Goal: Task Accomplishment & Management: Use online tool/utility

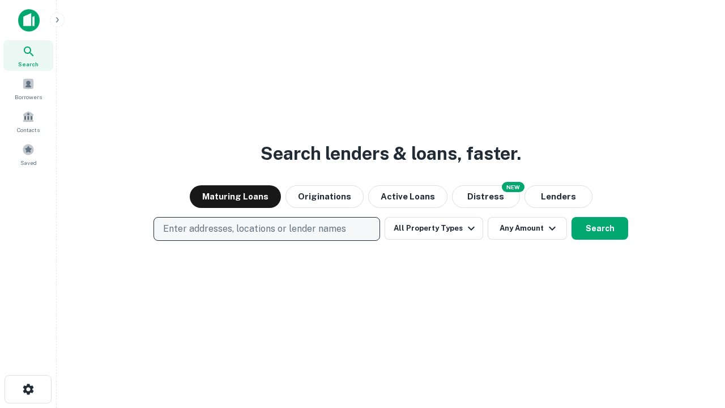
click at [266, 229] on p "Enter addresses, locations or lender names" at bounding box center [254, 229] width 183 height 14
type input "**********"
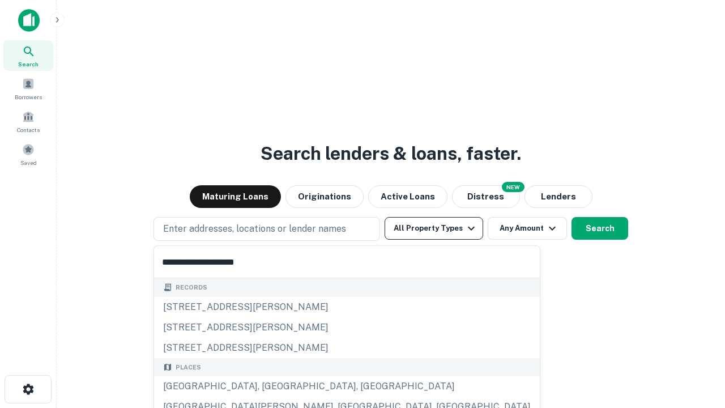
click at [271, 386] on div "Santa Monica, CA, USA" at bounding box center [347, 386] width 386 height 20
click at [434, 228] on button "All Property Types" at bounding box center [434, 228] width 99 height 23
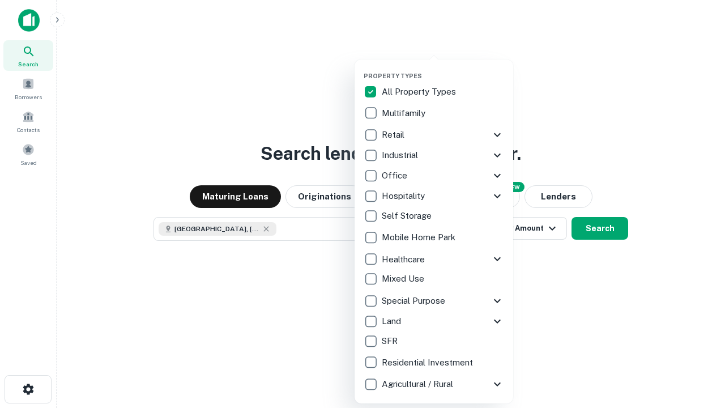
click at [443, 69] on button "button" at bounding box center [443, 69] width 159 height 1
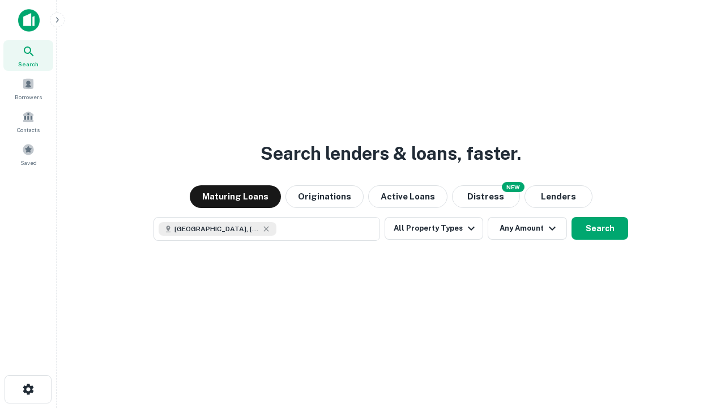
scroll to position [18, 0]
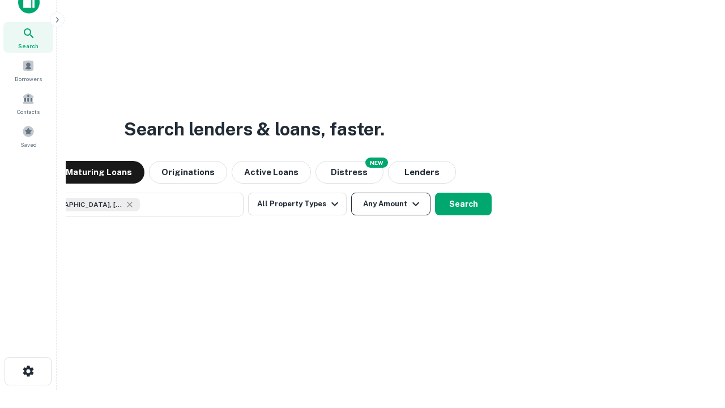
click at [351, 193] on button "Any Amount" at bounding box center [390, 204] width 79 height 23
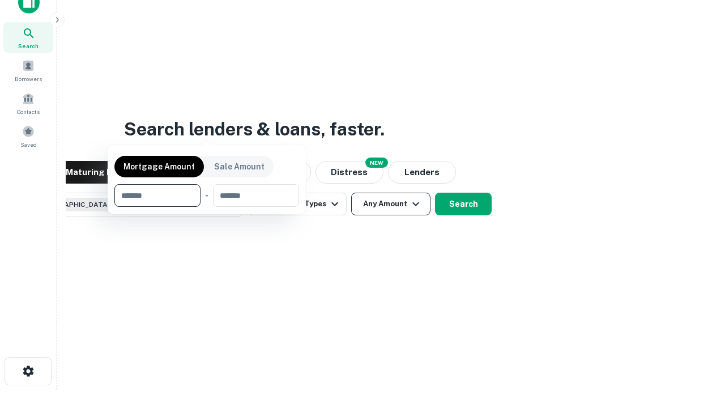
scroll to position [82, 321]
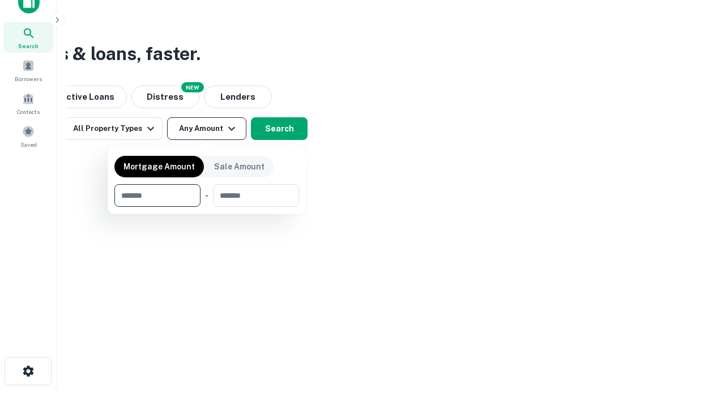
type input "*******"
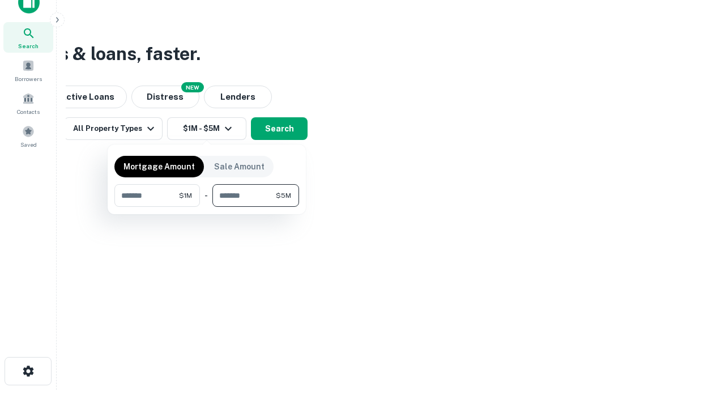
type input "*******"
click at [207, 207] on button "button" at bounding box center [206, 207] width 185 height 1
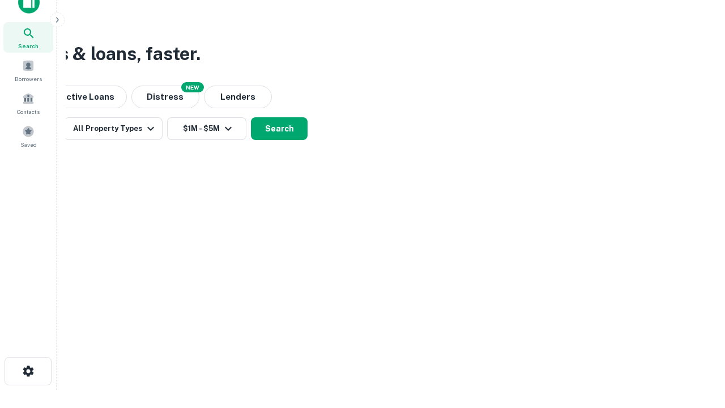
scroll to position [18, 0]
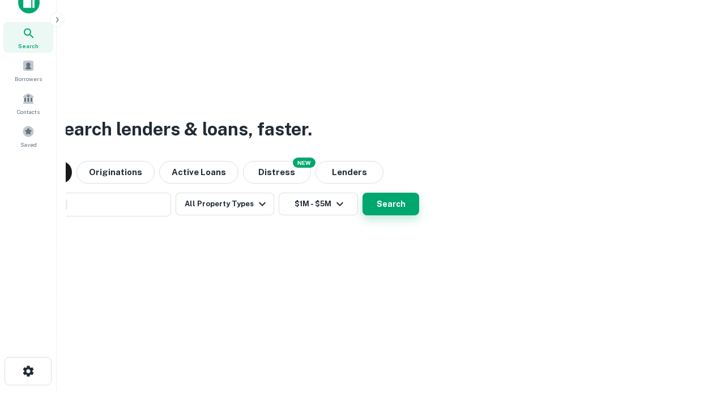
click at [362, 193] on button "Search" at bounding box center [390, 204] width 57 height 23
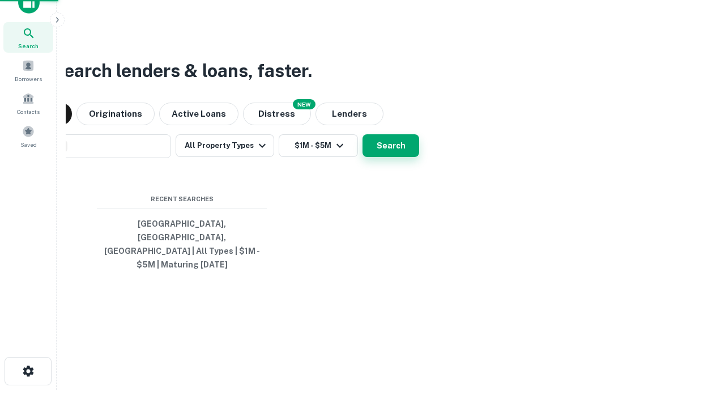
scroll to position [37, 321]
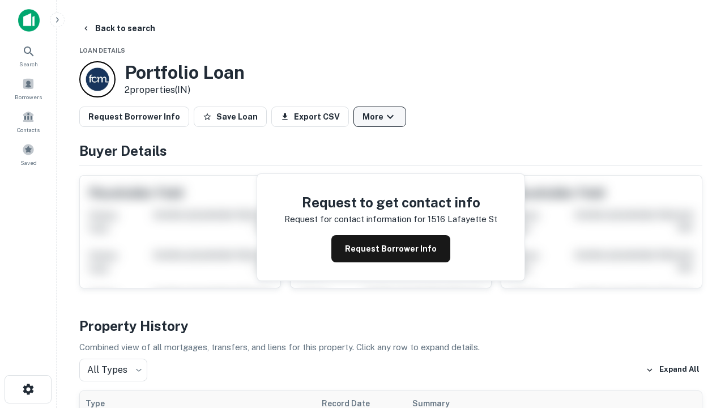
click at [379, 117] on button "More" at bounding box center [379, 116] width 53 height 20
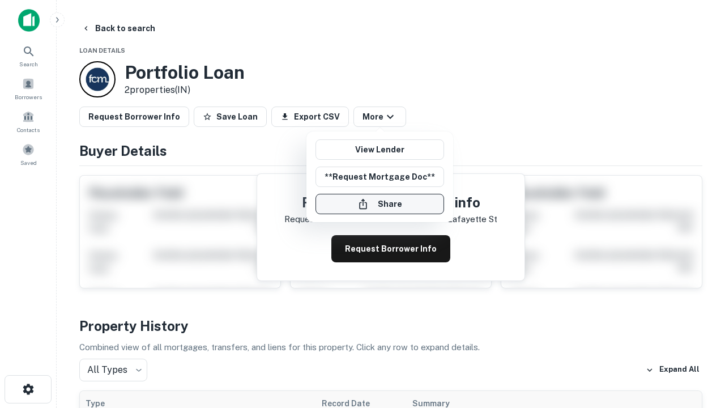
click at [379, 204] on button "Share" at bounding box center [379, 204] width 129 height 20
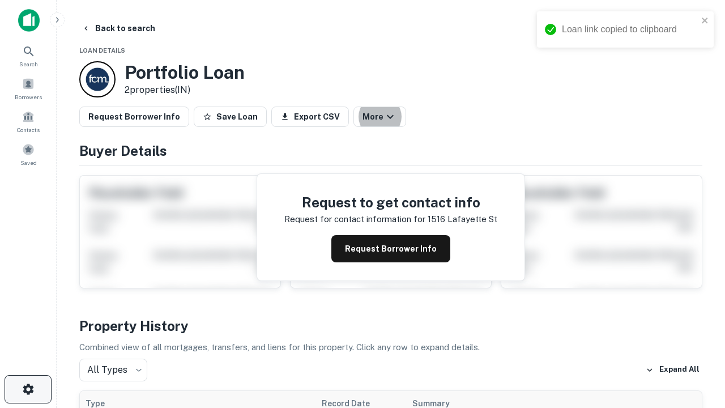
click at [28, 389] on icon "button" at bounding box center [29, 389] width 14 height 14
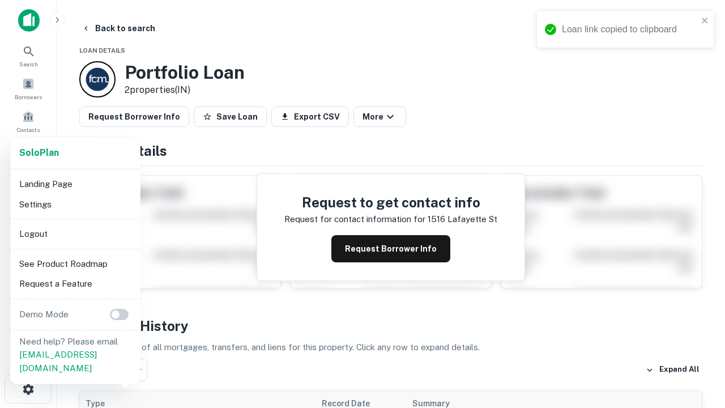
click at [75, 233] on li "Logout" at bounding box center [75, 234] width 121 height 20
